Goal: Communication & Community: Answer question/provide support

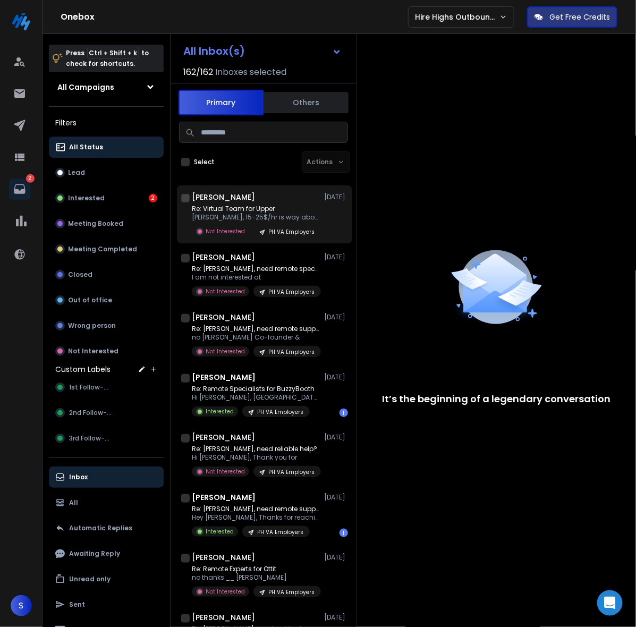
drag, startPoint x: 221, startPoint y: 206, endPoint x: 230, endPoint y: 216, distance: 13.6
click at [222, 206] on p "Re: Virtual Team for Upper" at bounding box center [256, 209] width 128 height 9
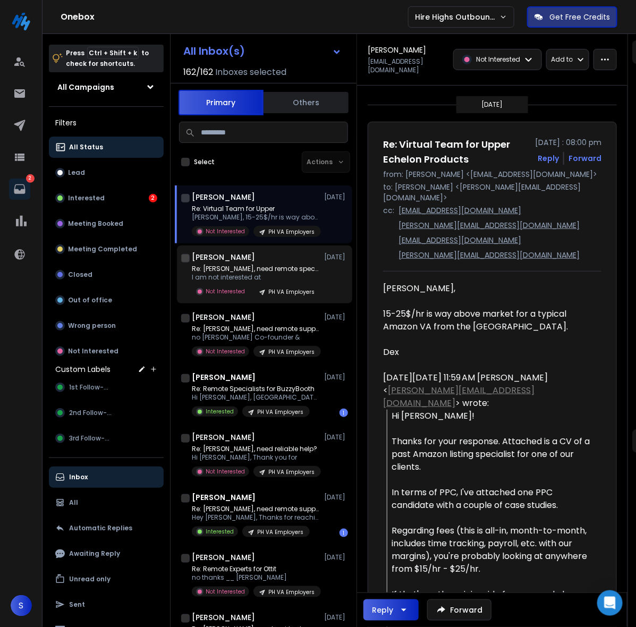
click at [235, 266] on p "Re: [PERSON_NAME], need remote specialists?" at bounding box center [256, 269] width 128 height 9
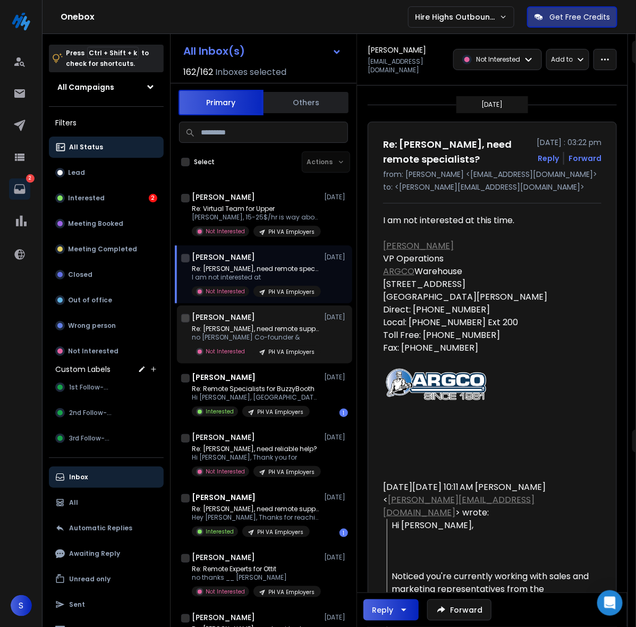
click at [249, 326] on p "Re: [PERSON_NAME], need remote support?" at bounding box center [256, 329] width 128 height 9
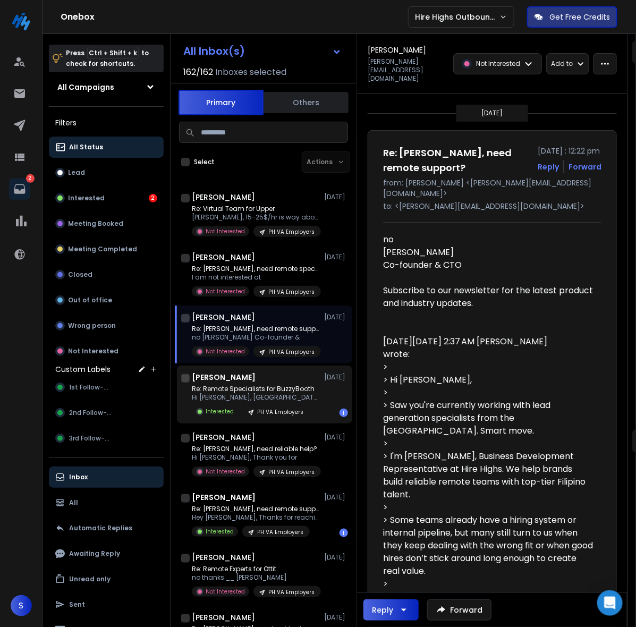
click at [270, 389] on p "Re: Remote Specialists for BuzzyBooth" at bounding box center [256, 389] width 128 height 9
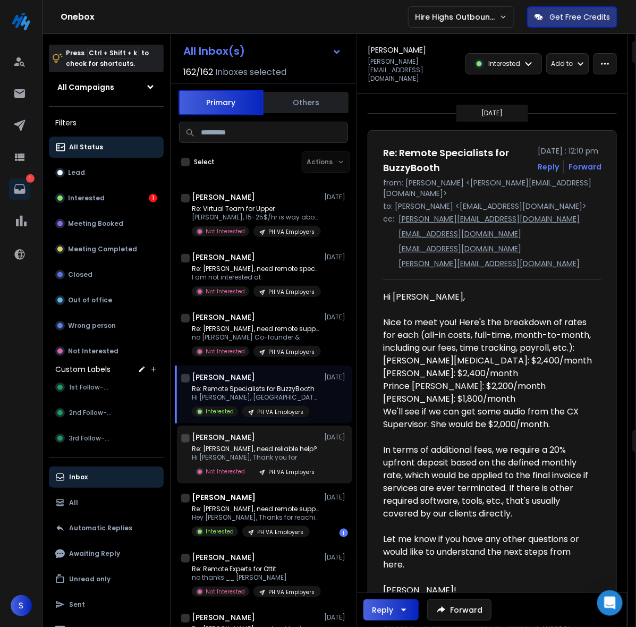
click at [262, 437] on div "[PERSON_NAME] [DATE]" at bounding box center [270, 437] width 156 height 11
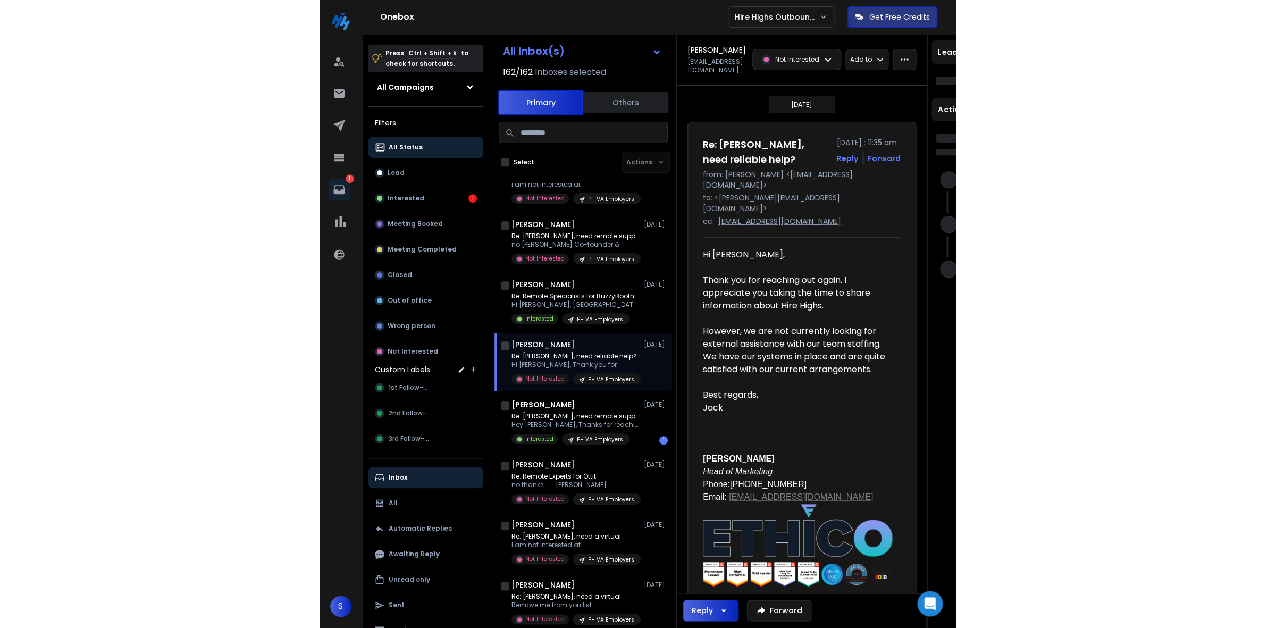
scroll to position [133, 0]
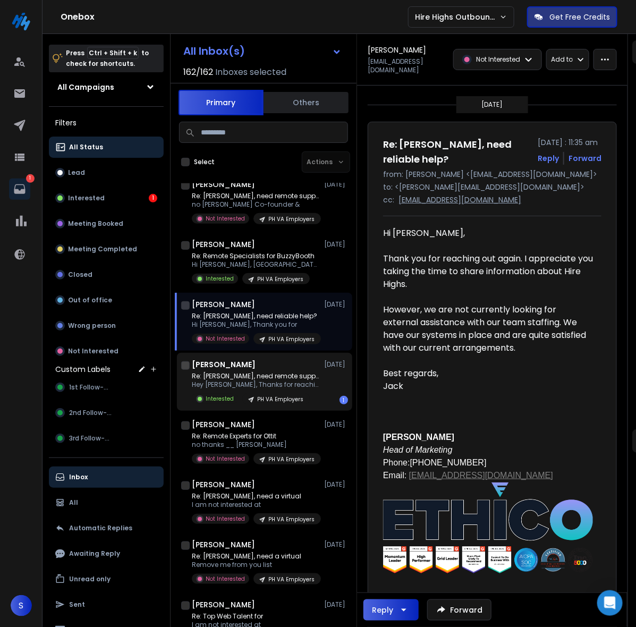
click at [253, 370] on div "[PERSON_NAME] [DATE] Re: [PERSON_NAME], need remote support? Hey [PERSON_NAME],…" at bounding box center [270, 381] width 156 height 45
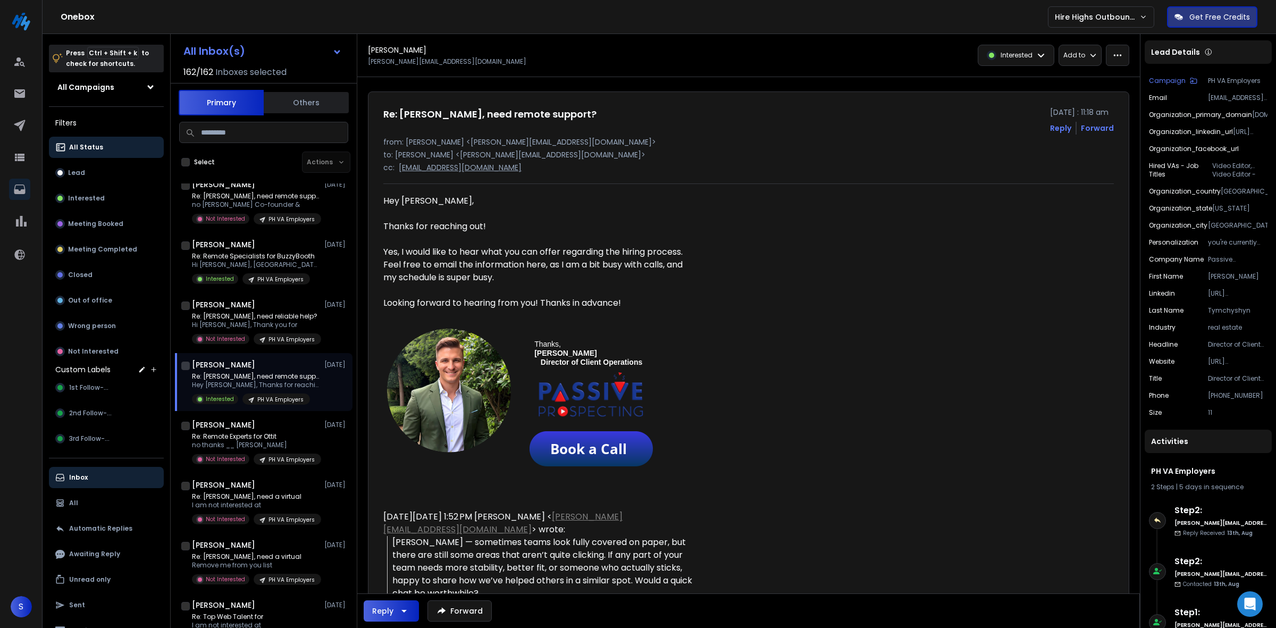
scroll to position [0, 0]
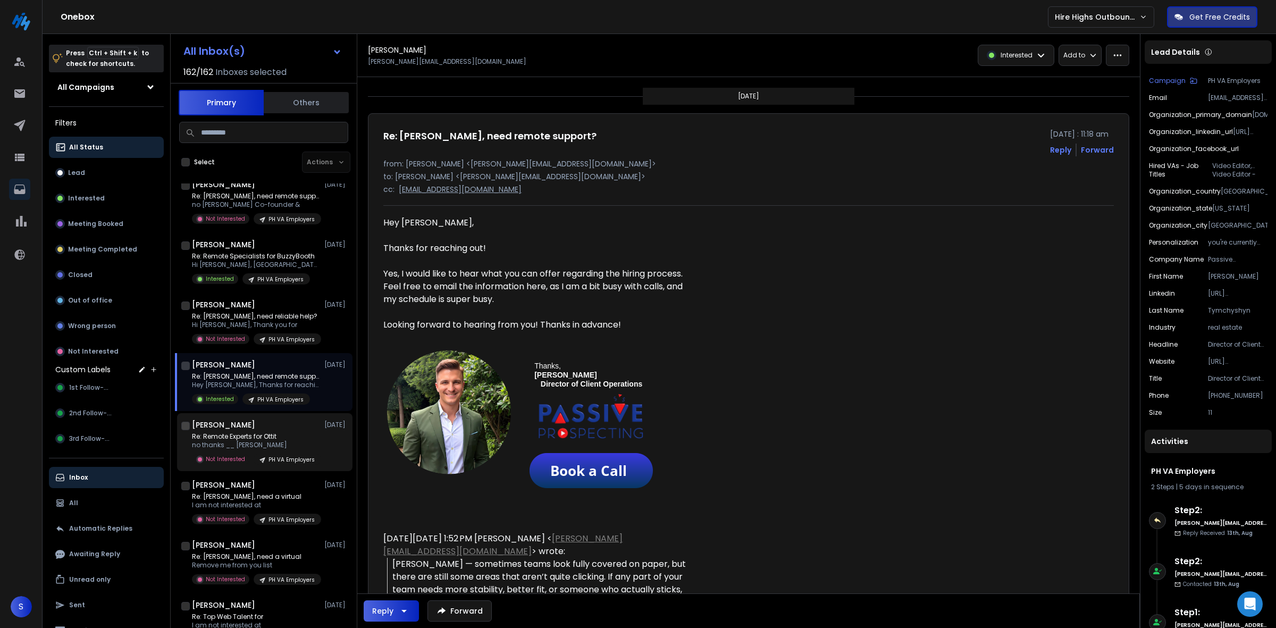
click at [274, 426] on div "[PERSON_NAME] [DATE]" at bounding box center [270, 424] width 156 height 11
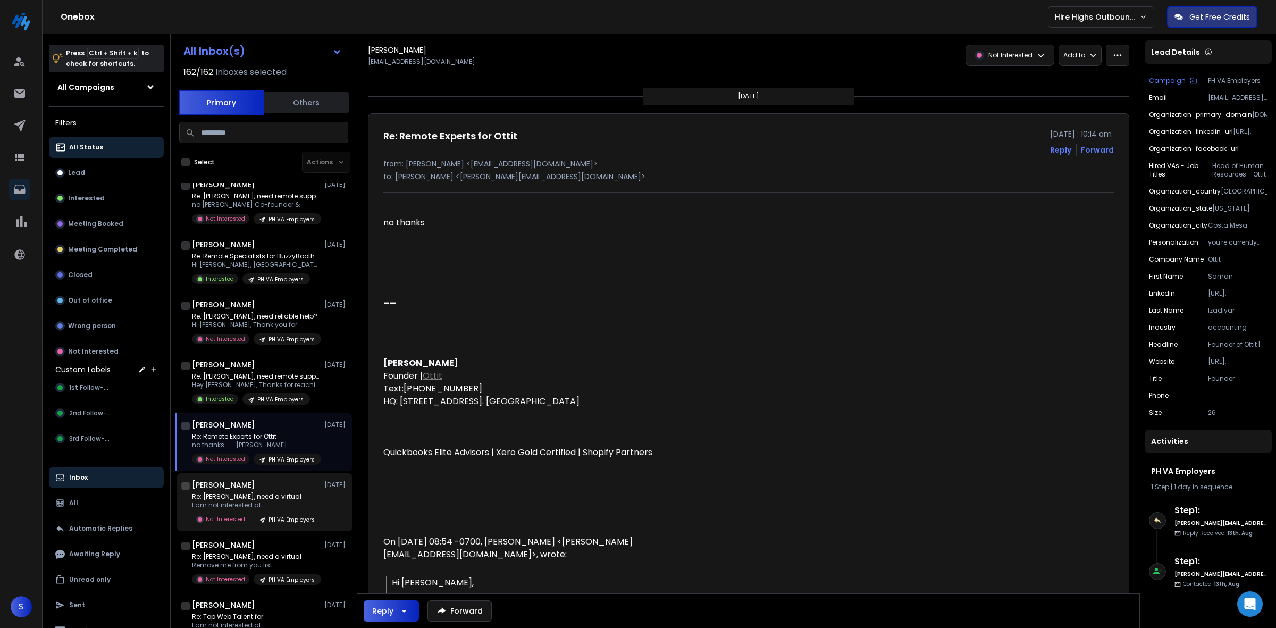
click at [262, 488] on div "[PERSON_NAME] [DATE]" at bounding box center [270, 485] width 156 height 11
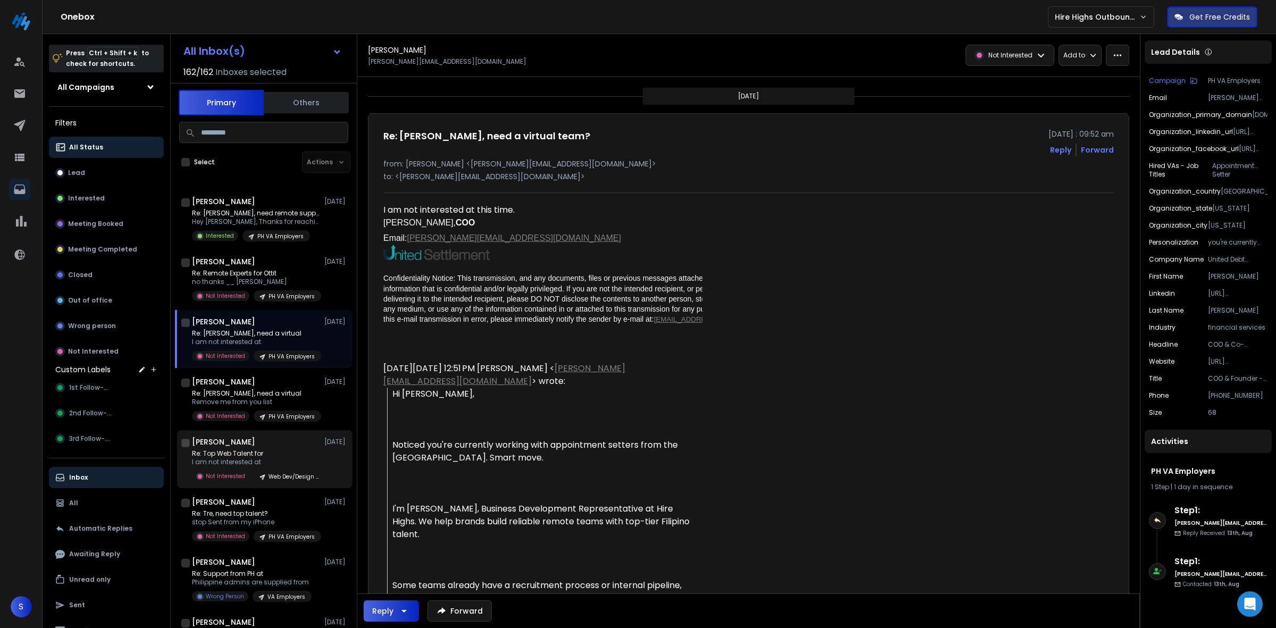
scroll to position [332, 0]
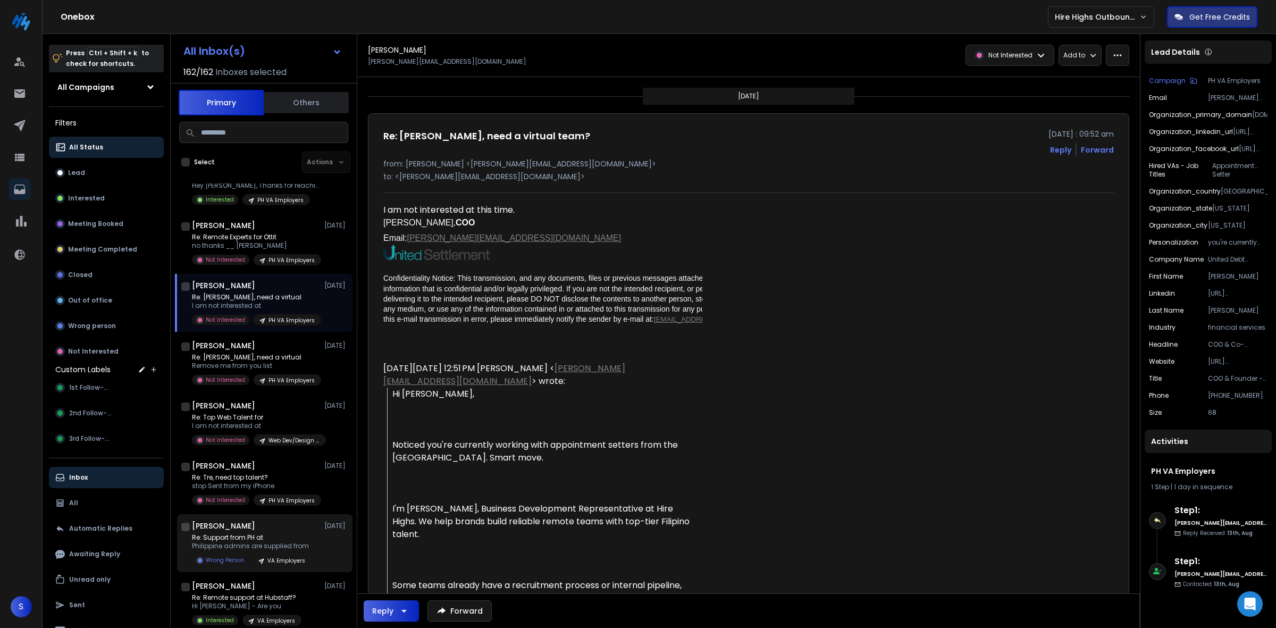
click at [275, 532] on div "[PERSON_NAME] [DATE] Re: Support from PH at [GEOGRAPHIC_DATA] admins are suppli…" at bounding box center [270, 542] width 156 height 45
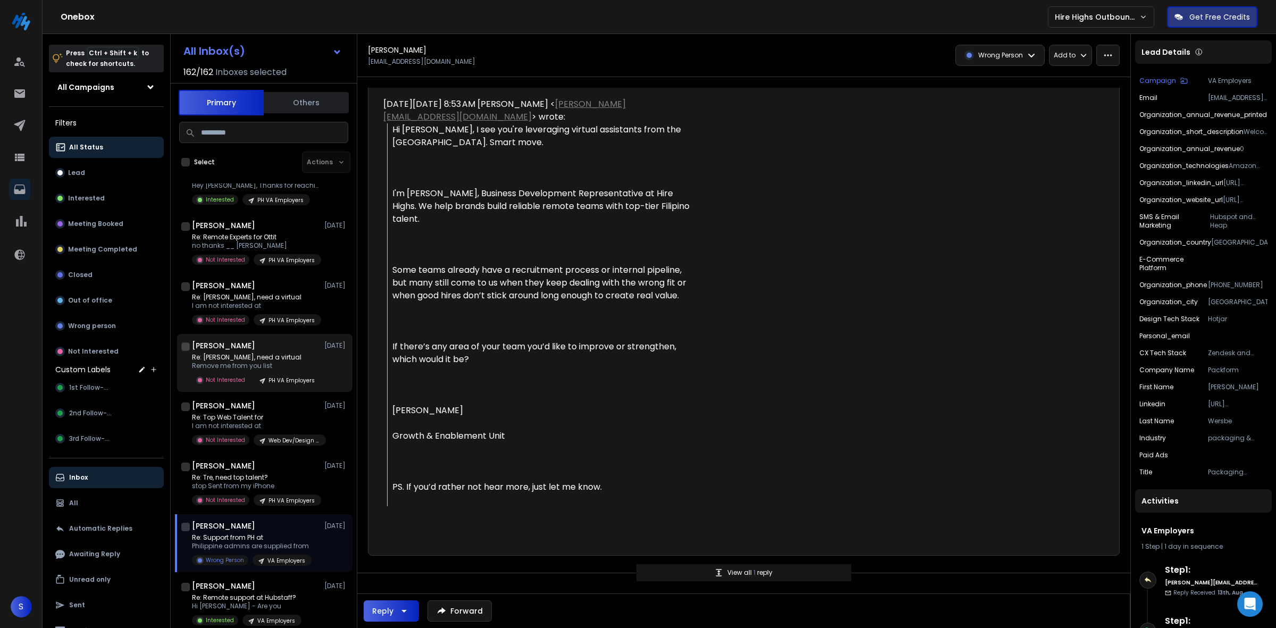
scroll to position [399, 0]
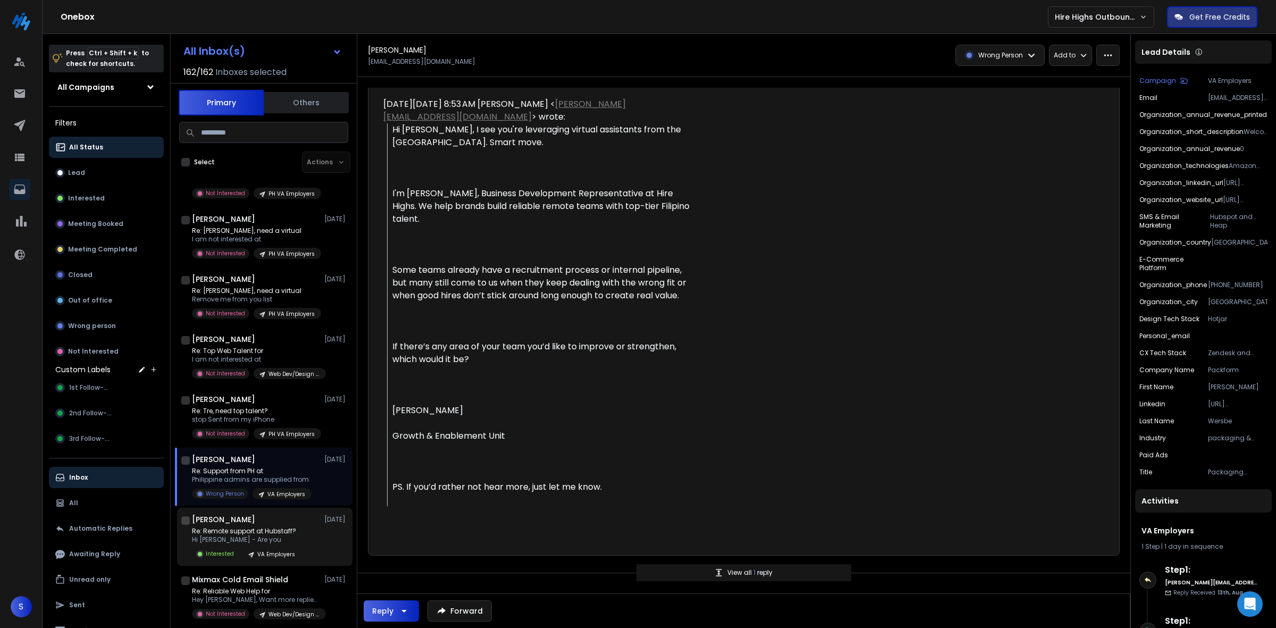
click at [290, 533] on p "Re: Remote support at Hubstaff?" at bounding box center [247, 531] width 110 height 9
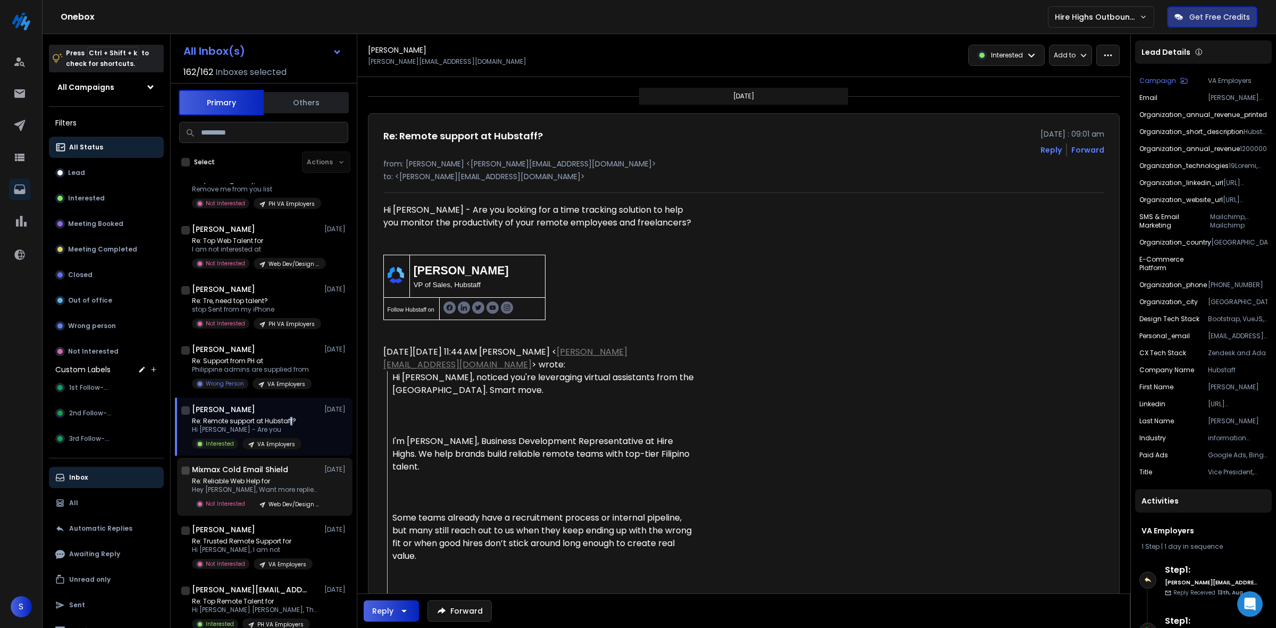
scroll to position [532, 0]
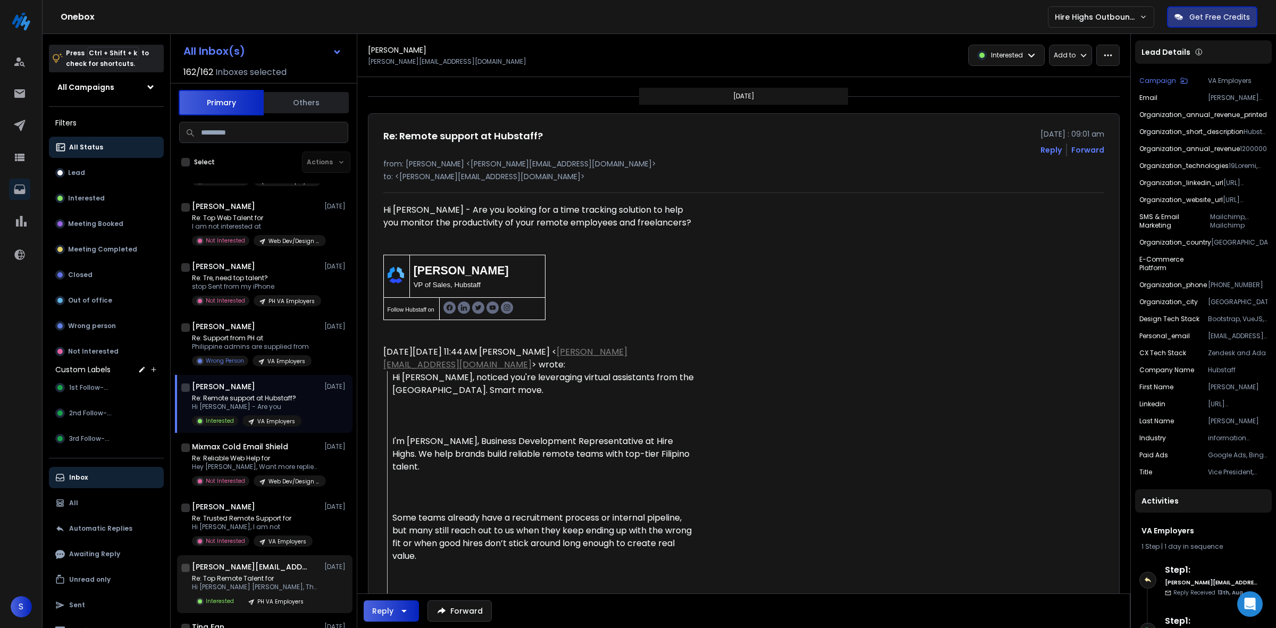
click at [289, 574] on p "Re: Top Remote Talent for" at bounding box center [256, 578] width 128 height 9
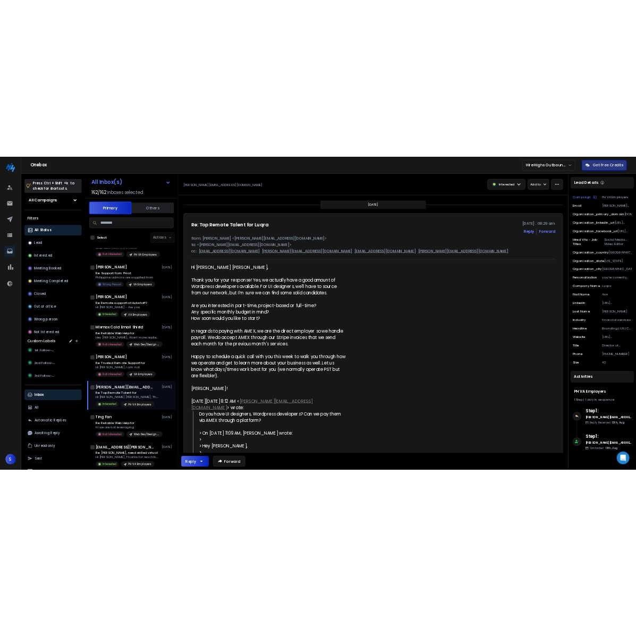
scroll to position [665, 0]
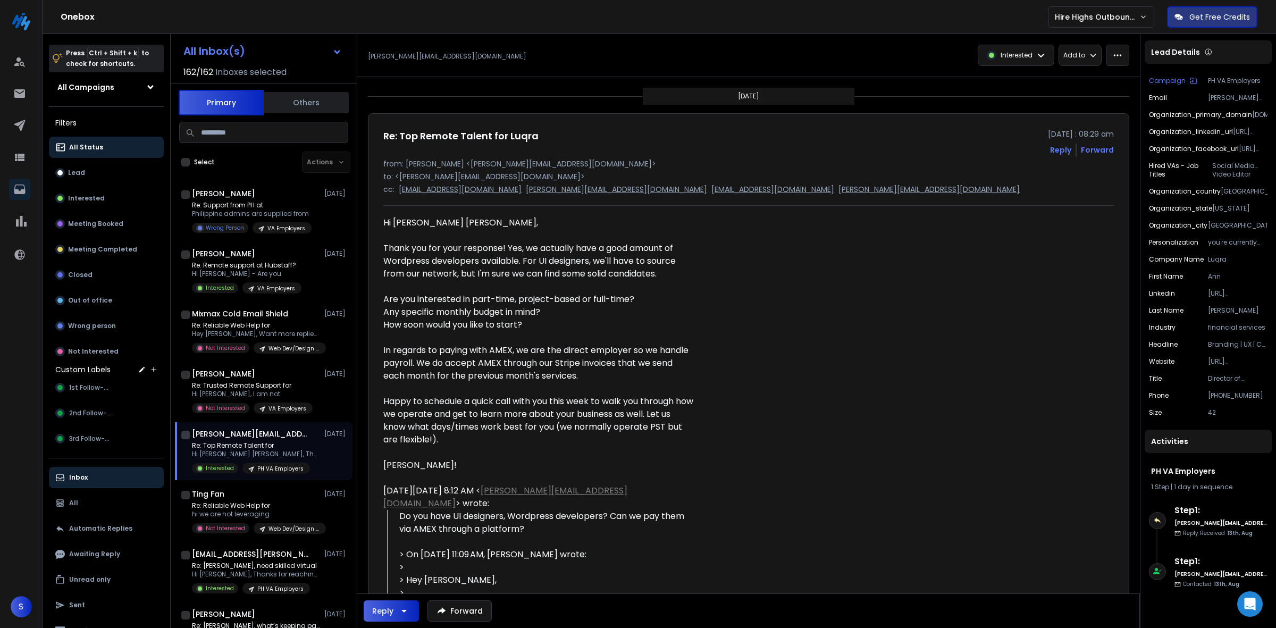
click at [636, 301] on div "Re: Top Remote Talent for Luqra [DATE] : 08:29 am Reply Forward from: [PERSON_N…" at bounding box center [748, 496] width 730 height 734
